Goal: Task Accomplishment & Management: Use online tool/utility

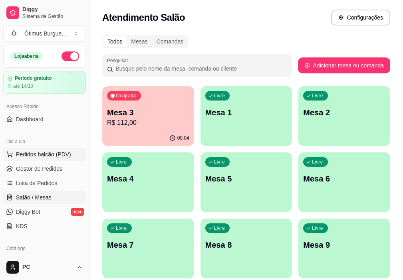
click at [49, 156] on span "Pedidos balcão (PDV)" at bounding box center [43, 154] width 55 height 8
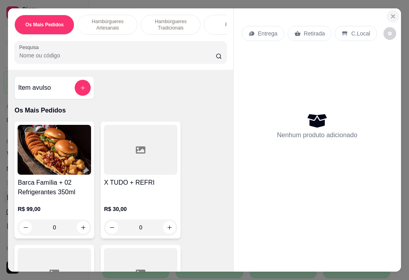
click at [390, 13] on icon "Close" at bounding box center [393, 16] width 6 height 6
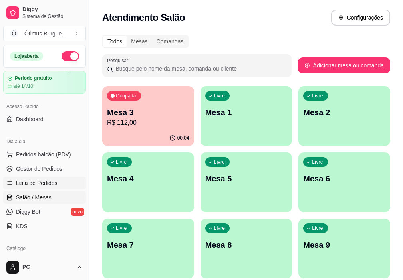
click at [57, 178] on link "Lista de Pedidos" at bounding box center [44, 183] width 83 height 13
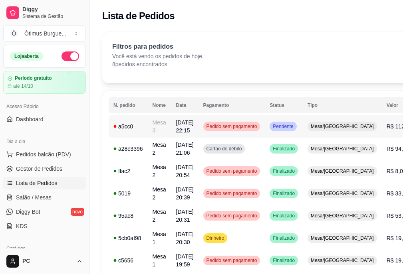
click at [184, 131] on span "[DATE] 22:15" at bounding box center [185, 126] width 18 height 14
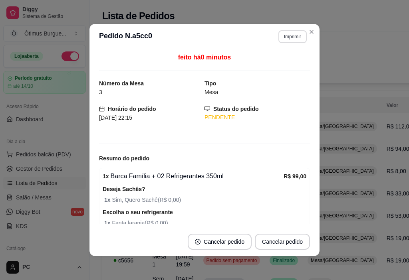
click at [290, 38] on button "Imprimir" at bounding box center [292, 36] width 28 height 13
click at [280, 66] on button "IMPRESSORA" at bounding box center [275, 64] width 58 height 13
click at [299, 39] on button "Imprimir" at bounding box center [292, 36] width 28 height 13
click at [276, 67] on button "IMPRESSORA" at bounding box center [275, 64] width 58 height 13
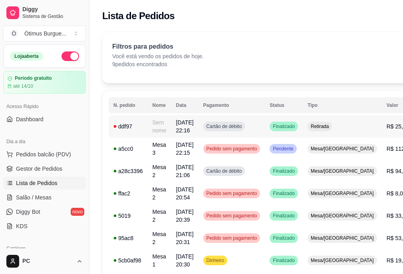
click at [243, 127] on span "Cartão de débito" at bounding box center [224, 126] width 39 height 6
click at [198, 154] on td "[DATE] 22:15" at bounding box center [184, 149] width 27 height 22
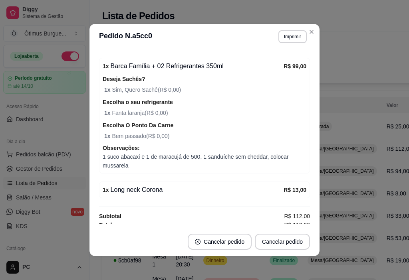
scroll to position [115, 0]
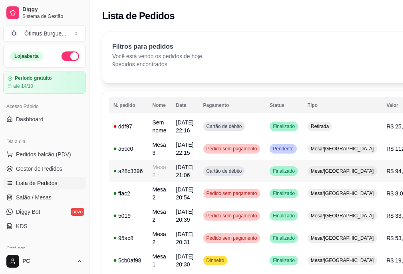
click at [233, 173] on span "Cartão de débito" at bounding box center [224, 171] width 39 height 6
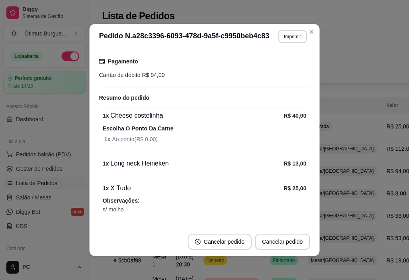
scroll to position [80, 0]
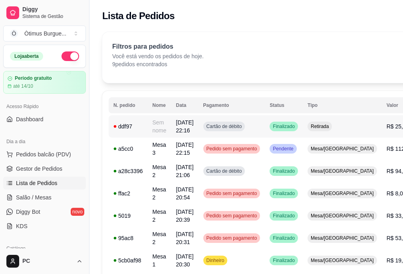
click at [190, 137] on td "[DATE] 22:16" at bounding box center [184, 126] width 27 height 22
click at [261, 156] on td "Pedido sem pagamento" at bounding box center [231, 149] width 67 height 22
click at [263, 173] on td "Cartão de débito" at bounding box center [231, 171] width 67 height 22
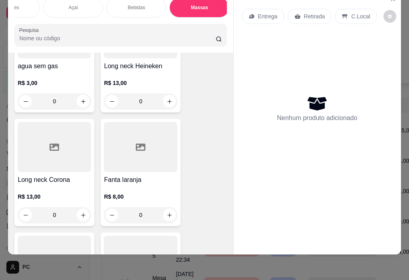
scroll to position [3451, 0]
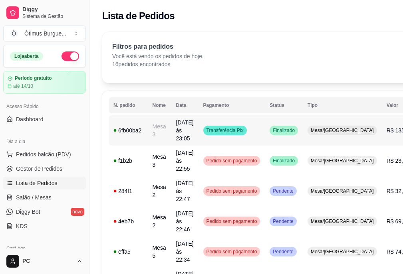
click at [206, 129] on td "Transferência Pix" at bounding box center [231, 130] width 67 height 30
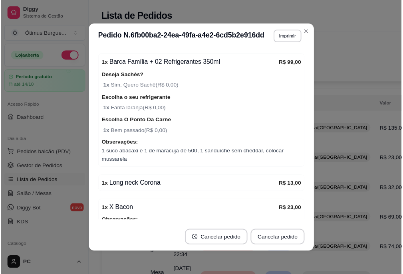
scroll to position [120, 0]
